Goal: Task Accomplishment & Management: Manage account settings

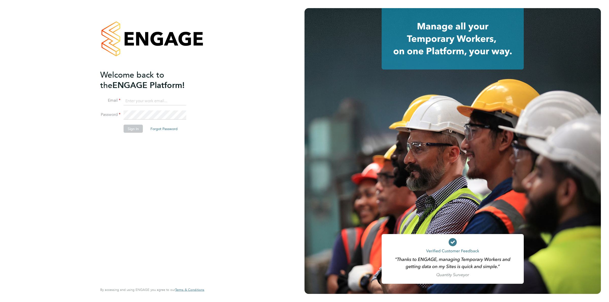
type input "[PERSON_NAME][EMAIL_ADDRESS][DOMAIN_NAME]"
click at [130, 130] on button "Sign In" at bounding box center [133, 129] width 19 height 8
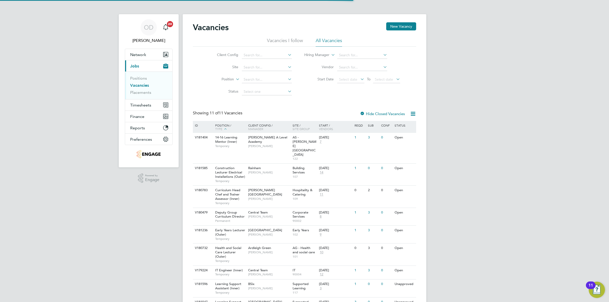
scroll to position [55, 0]
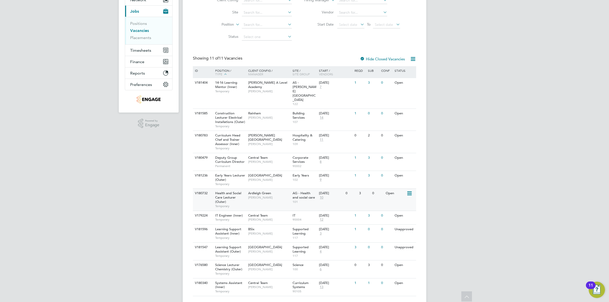
click at [309, 191] on span "AG - Health and social care" at bounding box center [304, 195] width 22 height 9
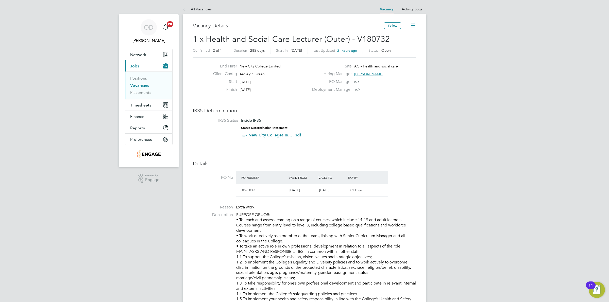
click at [142, 86] on link "Vacancies" at bounding box center [139, 85] width 19 height 5
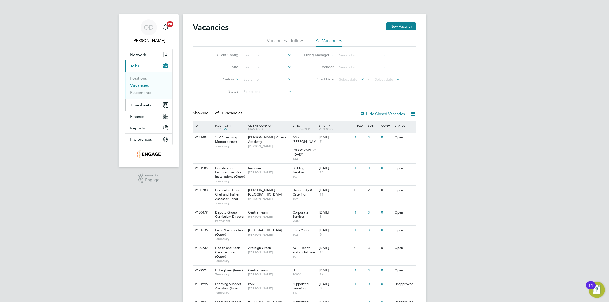
click at [145, 104] on span "Timesheets" at bounding box center [140, 105] width 21 height 5
click at [145, 88] on link "Timesheets" at bounding box center [140, 89] width 21 height 5
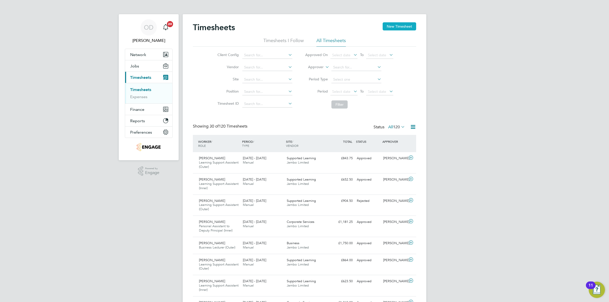
click at [392, 24] on button "New Timesheet" at bounding box center [400, 26] width 34 height 8
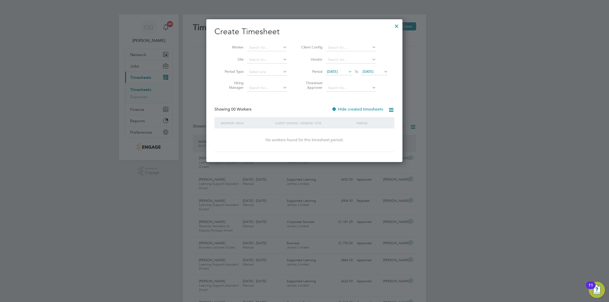
click at [338, 71] on span "19 Sep 2025" at bounding box center [332, 71] width 11 height 5
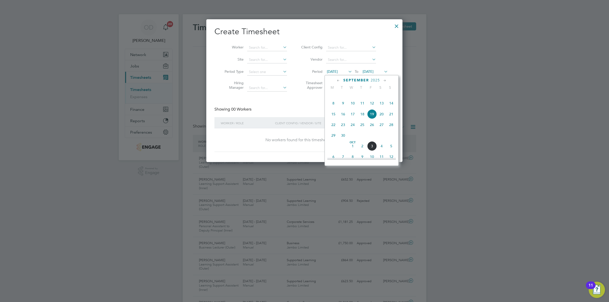
click at [335, 130] on span "22" at bounding box center [334, 125] width 10 height 10
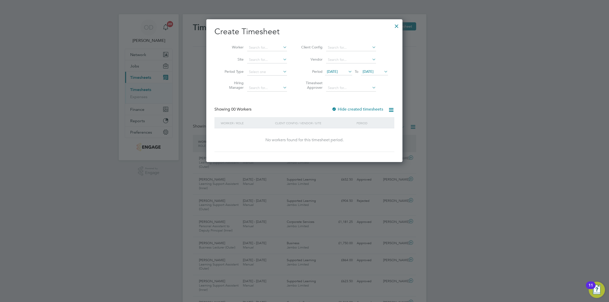
click at [347, 69] on icon at bounding box center [347, 71] width 0 height 7
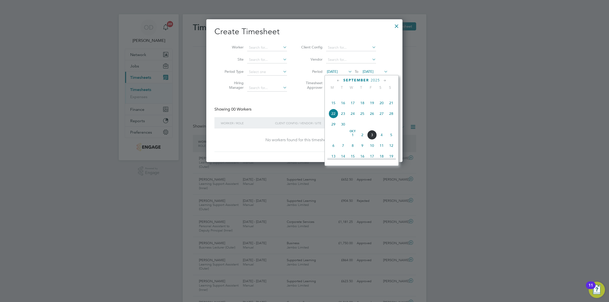
click at [332, 129] on span "29" at bounding box center [334, 125] width 10 height 10
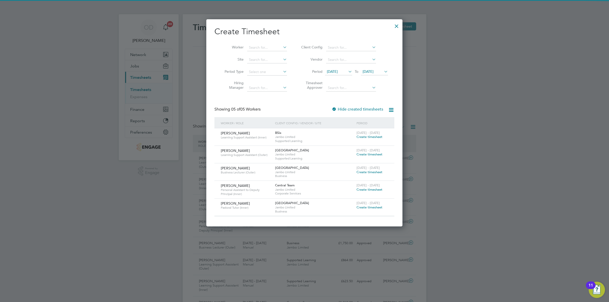
click at [383, 70] on div "29 Sep 2025 To 29 Sep 2025" at bounding box center [356, 72] width 63 height 7
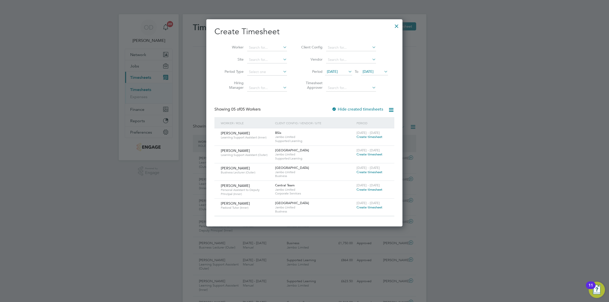
click at [383, 71] on icon at bounding box center [383, 71] width 0 height 7
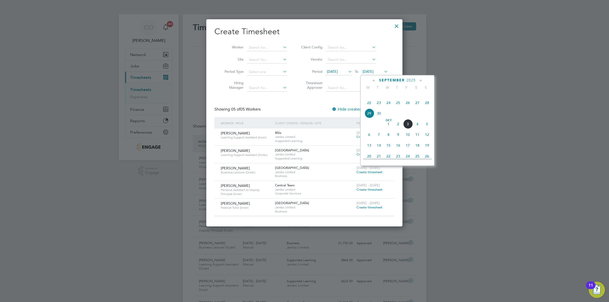
click at [408, 129] on span "3" at bounding box center [408, 124] width 10 height 10
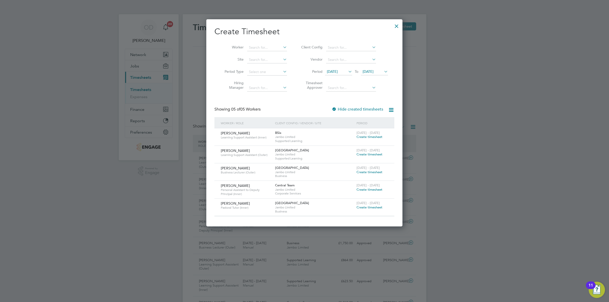
click at [369, 172] on span "Create timesheet" at bounding box center [370, 172] width 26 height 4
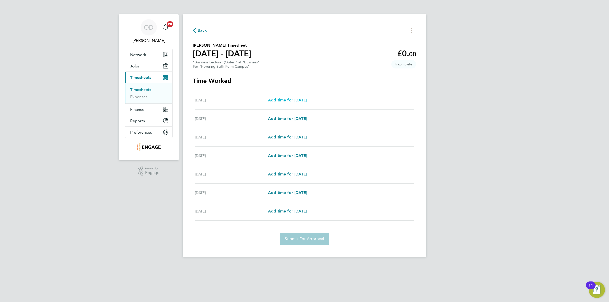
click at [298, 102] on span "Add time for Mon 29 Sep" at bounding box center [287, 100] width 39 height 5
select select "60"
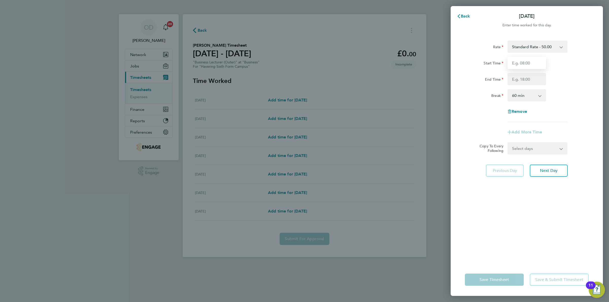
click at [527, 61] on input "Start Time" at bounding box center [527, 63] width 39 height 12
type input "09:00"
click at [527, 79] on input "End Time" at bounding box center [527, 79] width 39 height 12
type input "17:00"
click at [563, 91] on div "Break 0 min 15 min 30 min 45 min 60 min 75 min 90 min" at bounding box center [527, 95] width 128 height 12
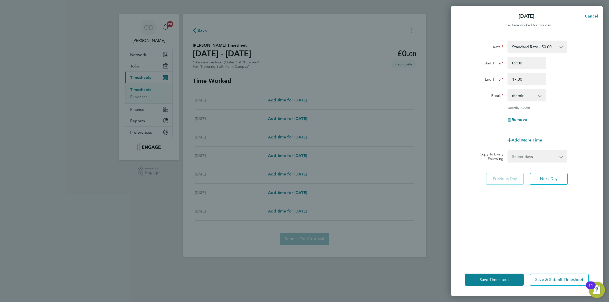
click at [516, 159] on select "Select days Day Weekday (Mon-Fri) Weekend (Sat-Sun) Tuesday Wednesday Thursday …" at bounding box center [534, 156] width 53 height 11
select select "WEEKDAY"
click at [508, 151] on select "Select days Day Weekday (Mon-Fri) Weekend (Sat-Sun) Tuesday Wednesday Thursday …" at bounding box center [534, 156] width 53 height 11
select select "2025-10-05"
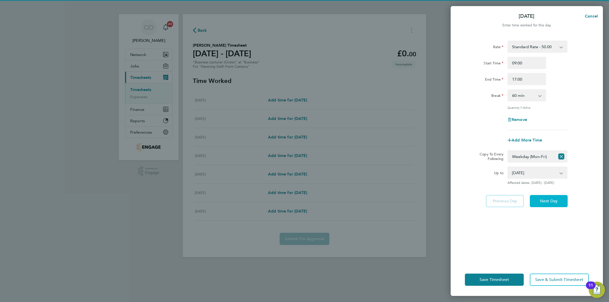
click at [564, 199] on button "Next Day" at bounding box center [549, 201] width 38 height 12
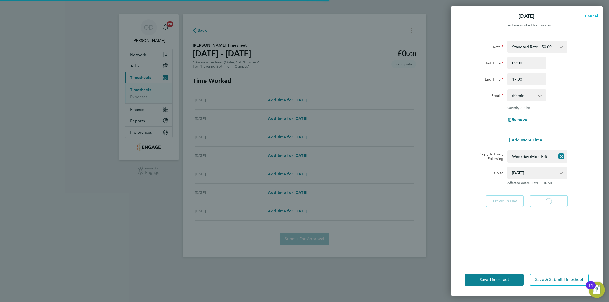
select select "60"
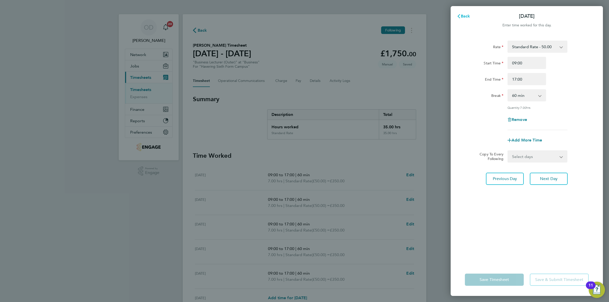
click at [469, 15] on span "Back" at bounding box center [465, 16] width 9 height 5
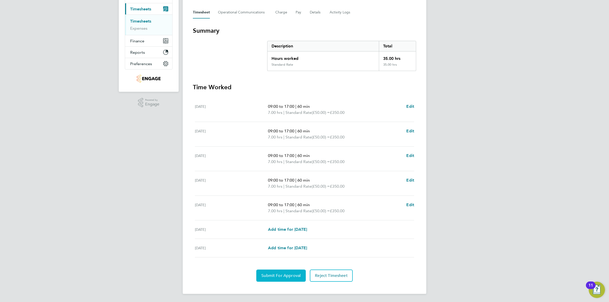
click at [281, 276] on span "Submit For Approval" at bounding box center [281, 276] width 39 height 5
click at [145, 23] on link "Timesheets" at bounding box center [140, 21] width 21 height 5
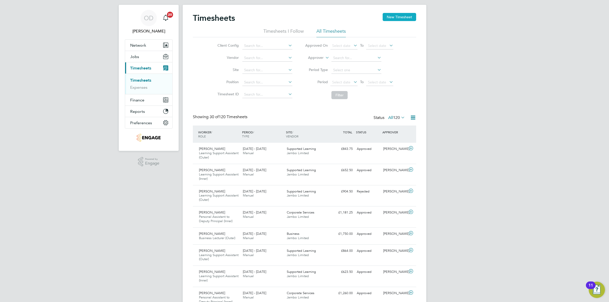
click at [393, 18] on button "New Timesheet" at bounding box center [400, 17] width 34 height 8
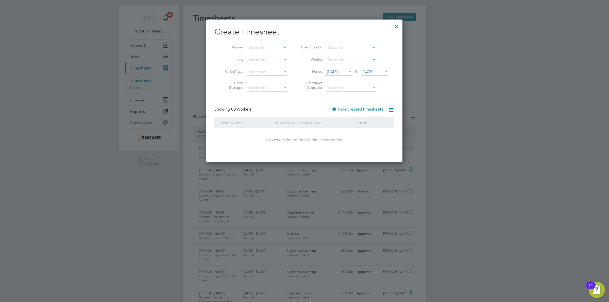
click at [346, 69] on span "19 Sep 2025" at bounding box center [338, 72] width 27 height 7
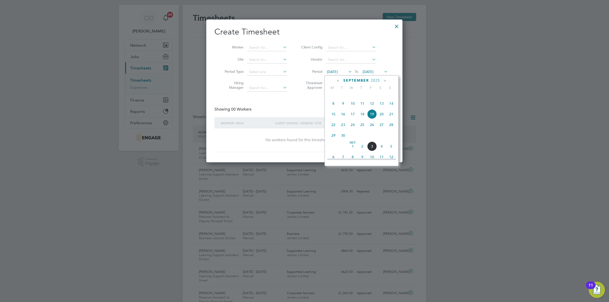
click at [333, 140] on span "29" at bounding box center [334, 136] width 10 height 10
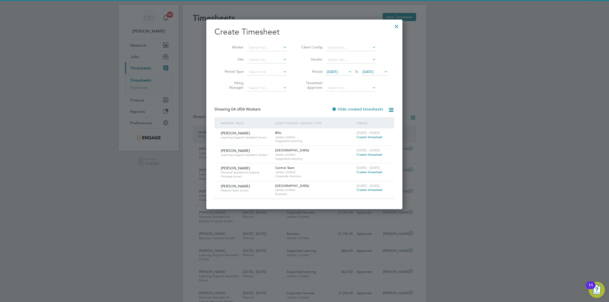
click at [374, 70] on span "29 Sep 2025" at bounding box center [368, 72] width 11 height 5
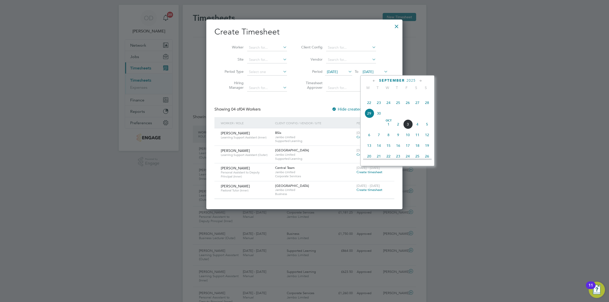
click at [408, 129] on span "3" at bounding box center [408, 125] width 10 height 10
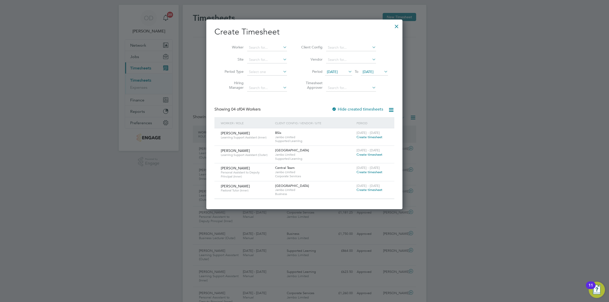
click at [380, 188] on span "Create timesheet" at bounding box center [370, 190] width 26 height 4
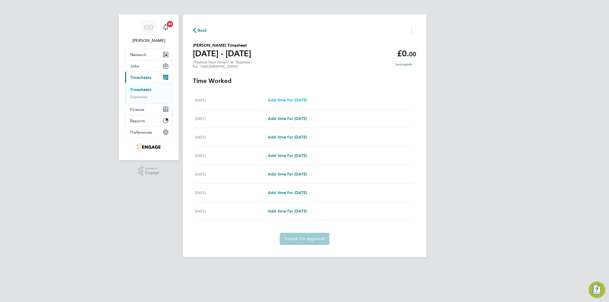
click at [301, 102] on span "Add time for Mon 29 Sep" at bounding box center [287, 100] width 39 height 5
select select "60"
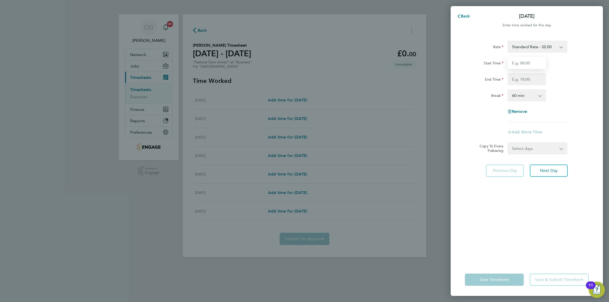
click at [518, 66] on input "Start Time" at bounding box center [527, 63] width 39 height 12
type input "09:00"
click at [526, 78] on input "End Time" at bounding box center [527, 79] width 39 height 12
type input "17:00"
click at [579, 92] on div "Break 0 min 15 min 30 min 45 min 60 min 75 min 90 min" at bounding box center [527, 95] width 128 height 12
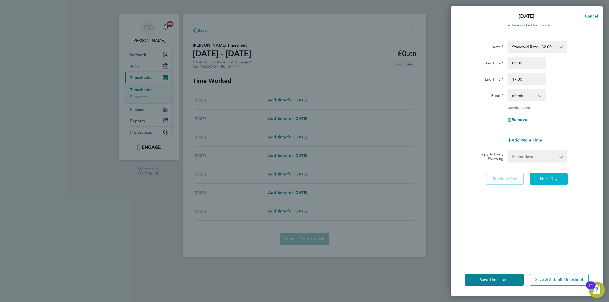
click at [547, 177] on span "Next Day" at bounding box center [549, 179] width 18 height 5
select select "60"
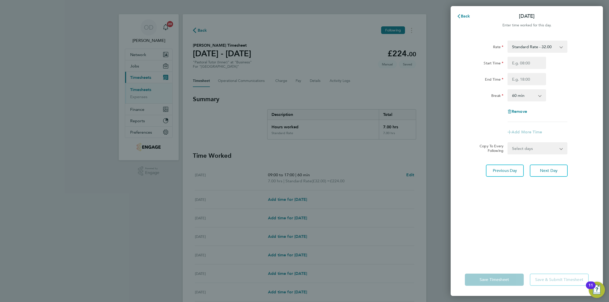
click at [548, 146] on select "Select days Day Weekday (Mon-Fri) Weekend (Sat-Sun) Wednesday Thursday Friday S…" at bounding box center [534, 148] width 53 height 11
click at [560, 83] on div "End Time" at bounding box center [527, 79] width 128 height 12
click at [530, 61] on input "Start Time" at bounding box center [527, 63] width 39 height 12
type input "09:00"
click at [530, 78] on input "End Time" at bounding box center [527, 79] width 39 height 12
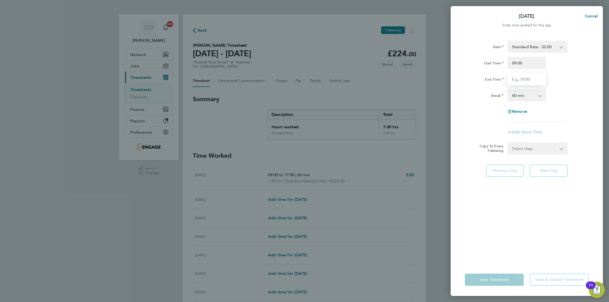
type input "17:00"
click at [551, 98] on div "Break 0 min 15 min 30 min 45 min 60 min 75 min 90 min" at bounding box center [527, 95] width 128 height 12
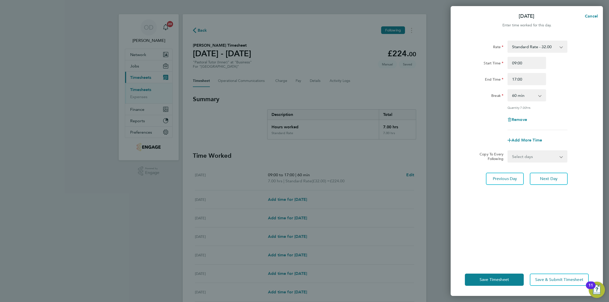
click at [540, 94] on app-icon-cross-button at bounding box center [543, 95] width 6 height 11
click at [536, 95] on select "0 min 15 min 30 min 45 min 60 min 75 min 90 min" at bounding box center [523, 95] width 31 height 11
select select "0"
click at [508, 90] on select "0 min 15 min 30 min 45 min 60 min 75 min 90 min" at bounding box center [523, 95] width 31 height 11
click at [573, 110] on div "Rate Standard Rate - 32.00 Start Time 09:00 End Time 17:00 Break 0 min 15 min 3…" at bounding box center [527, 86] width 124 height 90
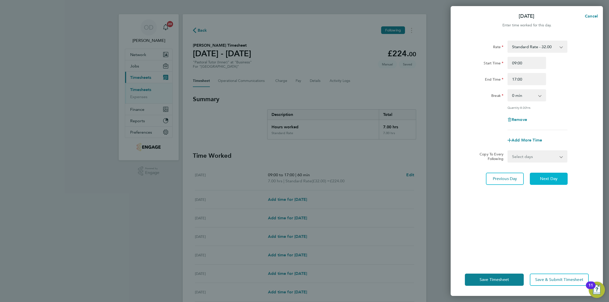
click at [552, 177] on span "Next Day" at bounding box center [549, 179] width 18 height 5
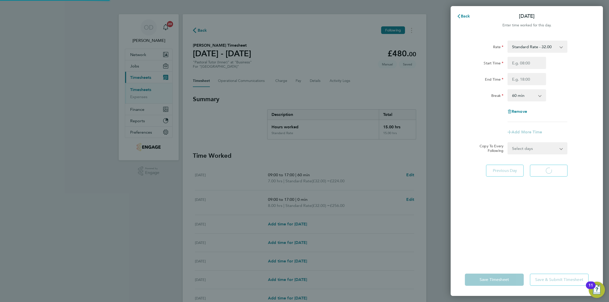
select select "60"
click at [533, 60] on input "Start Time" at bounding box center [527, 63] width 39 height 12
type input "09:00"
click at [533, 77] on input "End Time" at bounding box center [527, 79] width 39 height 12
type input "17:00"
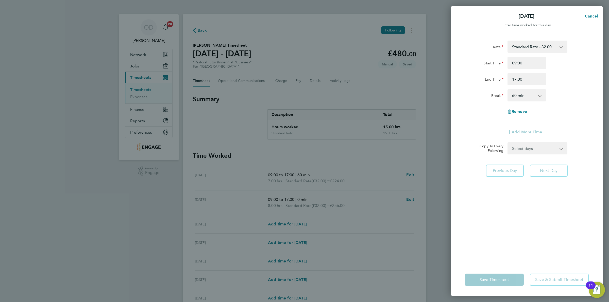
click at [533, 96] on select "0 min 15 min 30 min 45 min 60 min 75 min 90 min" at bounding box center [523, 95] width 31 height 11
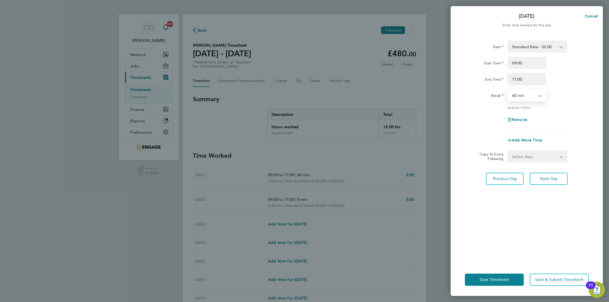
select select "0"
click at [508, 90] on select "0 min 15 min 30 min 45 min 60 min 75 min 90 min" at bounding box center [523, 95] width 31 height 11
click at [565, 109] on div "Quantity: 8.00 hrs" at bounding box center [538, 108] width 60 height 4
click at [551, 175] on button "Next Day" at bounding box center [549, 179] width 38 height 12
select select "60"
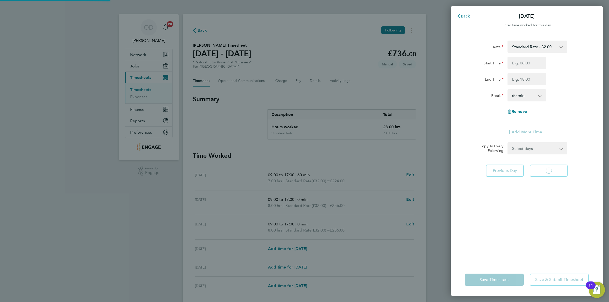
select select "60"
drag, startPoint x: 463, startPoint y: 17, endPoint x: 459, endPoint y: 23, distance: 7.8
click at [464, 17] on span "Back" at bounding box center [465, 16] width 9 height 5
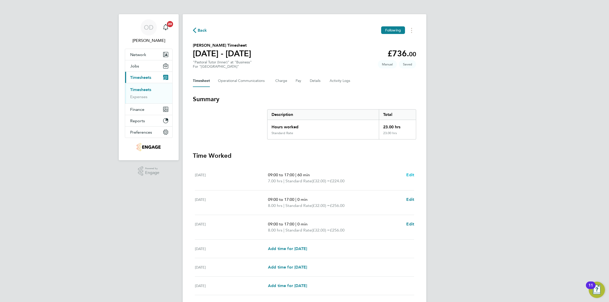
click at [410, 175] on span "Edit" at bounding box center [411, 175] width 8 height 5
select select "60"
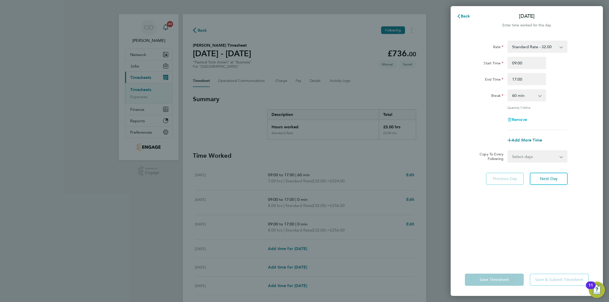
click at [521, 118] on span "Remove" at bounding box center [519, 119] width 15 height 5
select select "null"
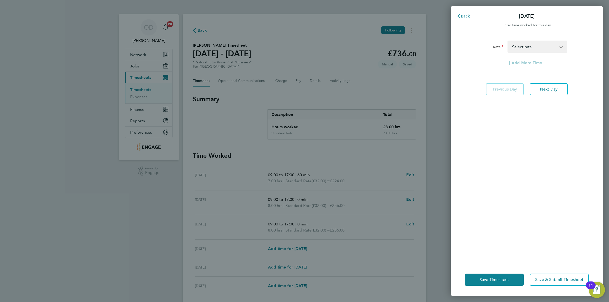
click at [522, 46] on select "Standard Rate - 32.00 Select rate" at bounding box center [534, 46] width 53 height 11
click at [482, 62] on div "Add More Time" at bounding box center [527, 63] width 128 height 12
click at [467, 14] on span "Back" at bounding box center [465, 16] width 9 height 5
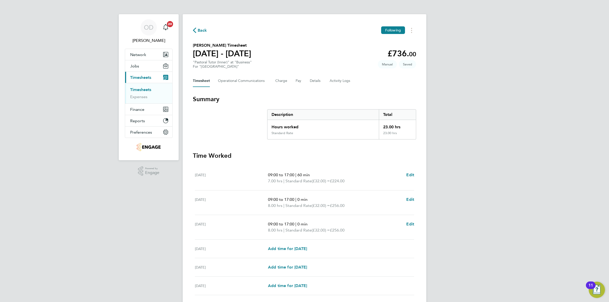
click at [417, 175] on div "Back Following Fateha Begum's Timesheet 29 Sept - 05 Oct 2025 £736. 00 "Pastora…" at bounding box center [305, 182] width 244 height 336
click at [412, 174] on span "Edit" at bounding box center [411, 175] width 8 height 5
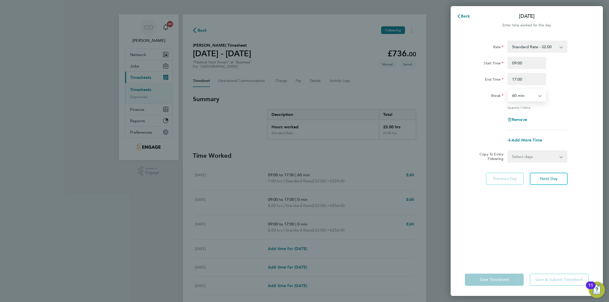
drag, startPoint x: 532, startPoint y: 91, endPoint x: 531, endPoint y: 95, distance: 4.1
click at [532, 91] on select "0 min 15 min 30 min 45 min 60 min 75 min 90 min" at bounding box center [523, 95] width 31 height 11
select select "0"
click at [508, 90] on select "0 min 15 min 30 min 45 min 60 min 75 min 90 min" at bounding box center [523, 95] width 31 height 11
drag, startPoint x: 579, startPoint y: 113, endPoint x: 570, endPoint y: 145, distance: 34.2
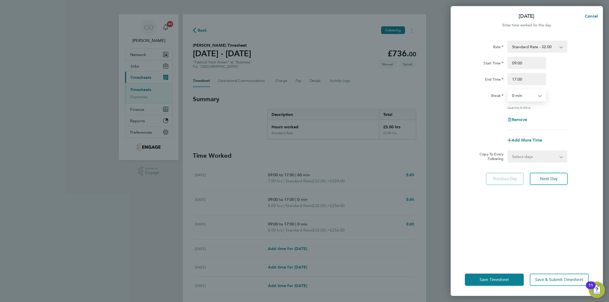
click at [582, 113] on div "Rate Standard Rate - 32.00 Start Time 09:00 End Time 17:00 Break 0 min 15 min 3…" at bounding box center [527, 86] width 124 height 90
click at [549, 181] on span "Next Day" at bounding box center [549, 179] width 18 height 5
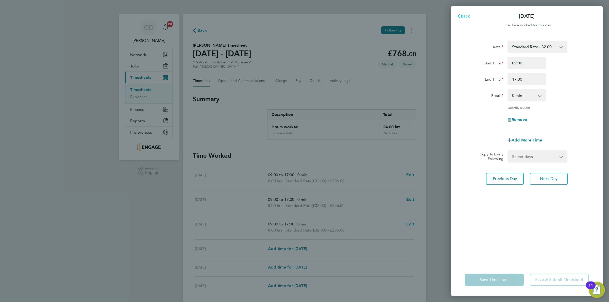
click at [461, 17] on span "Back" at bounding box center [463, 16] width 13 height 4
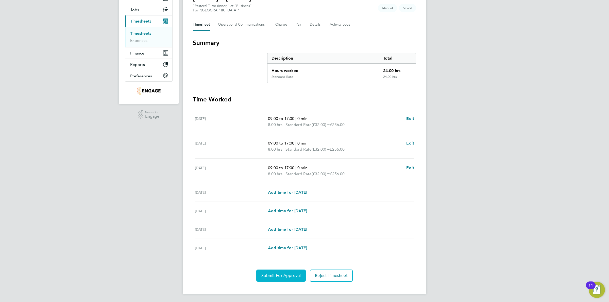
click at [294, 272] on button "Submit For Approval" at bounding box center [281, 276] width 50 height 12
